Goal: Information Seeking & Learning: Compare options

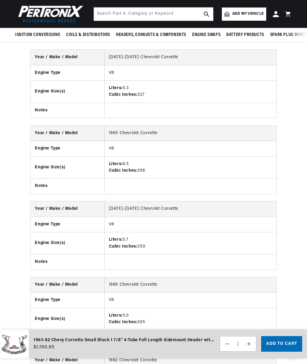
scroll to position [604, 0]
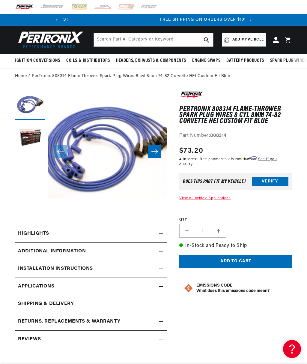
scroll to position [0, 182]
